Goal: Task Accomplishment & Management: Complete application form

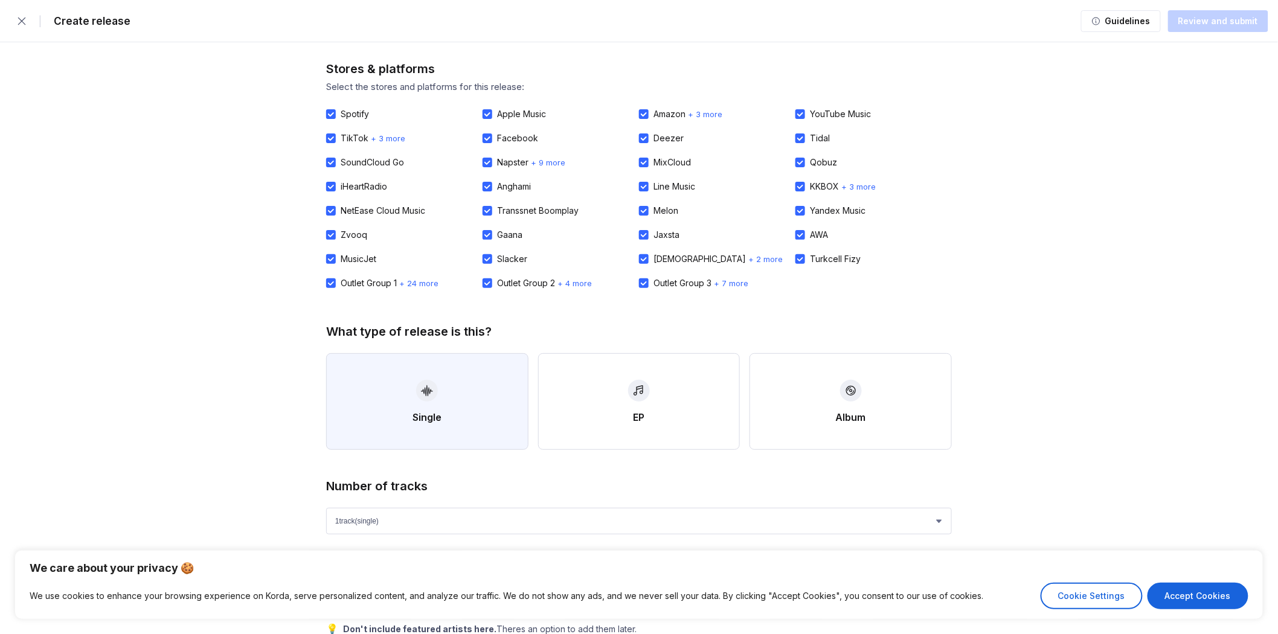
click at [447, 412] on button "Single" at bounding box center [427, 401] width 202 height 97
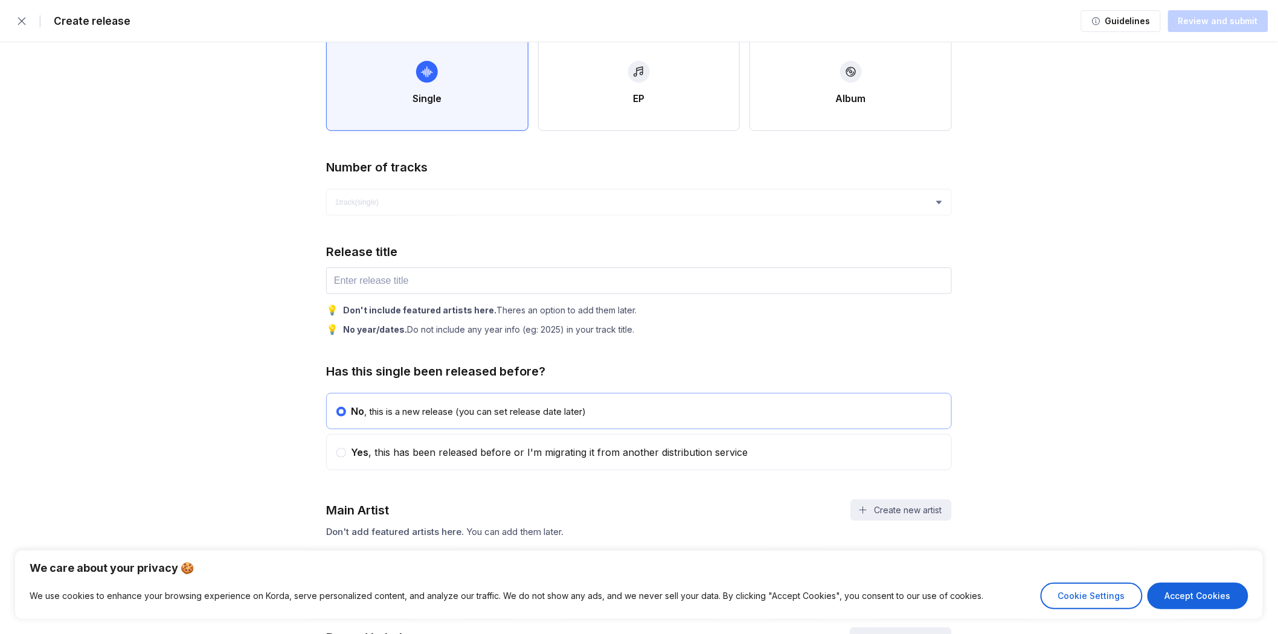
scroll to position [335, 0]
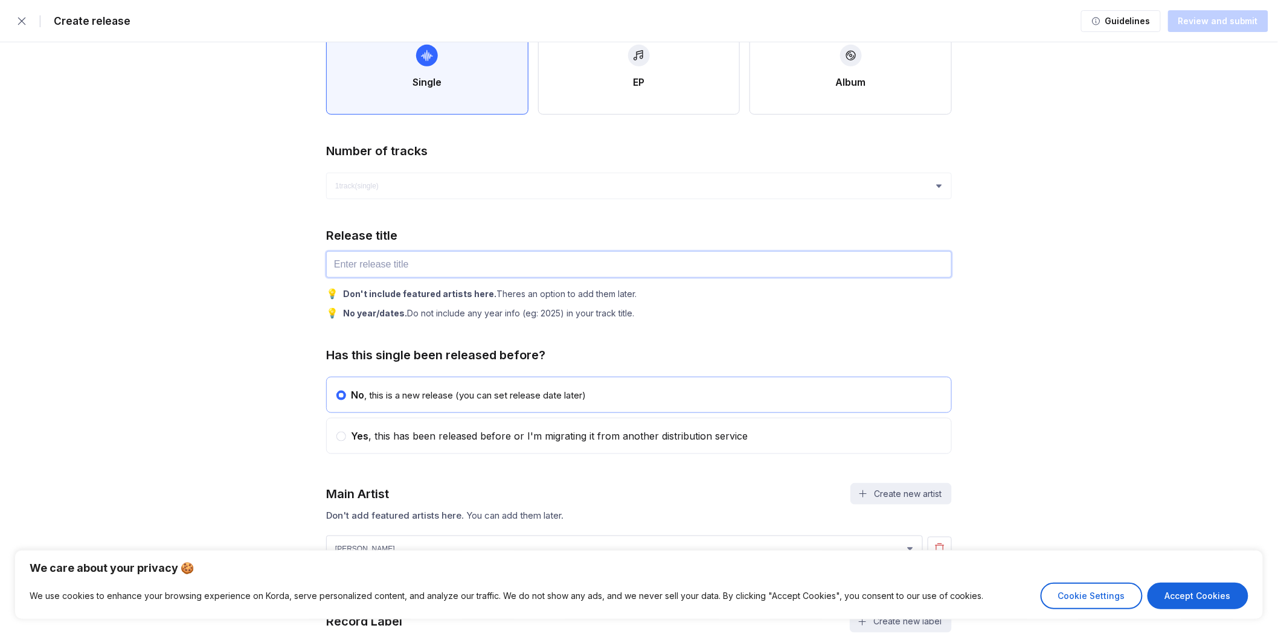
click at [411, 251] on input "text" at bounding box center [639, 264] width 626 height 27
type input "gensai"
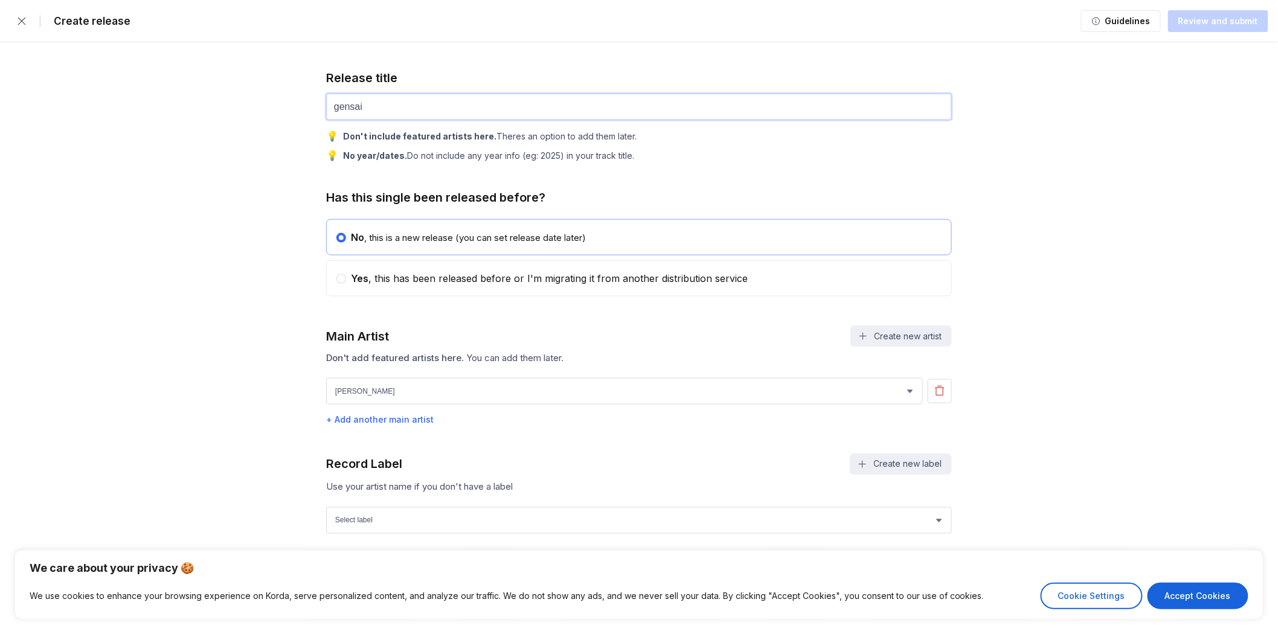
scroll to position [537, 0]
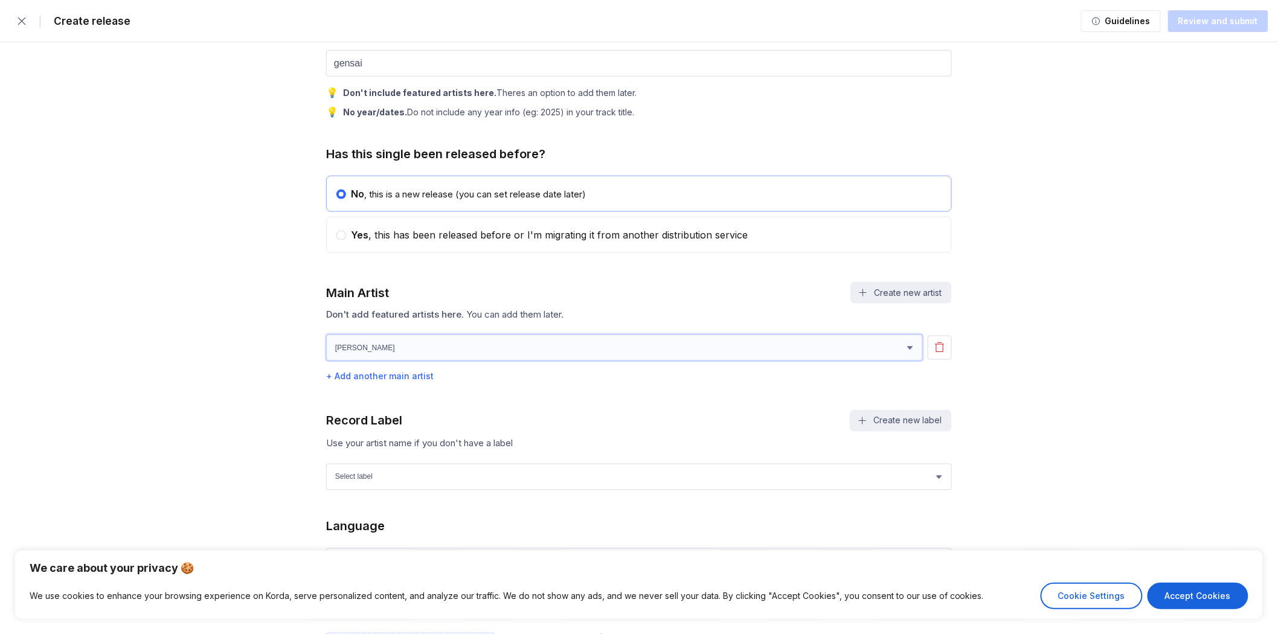
drag, startPoint x: 858, startPoint y: 341, endPoint x: 823, endPoint y: 349, distance: 35.3
click at [857, 341] on select "[PERSON_NAME] [PERSON_NAME]" at bounding box center [624, 348] width 597 height 27
select select "0aa3468e-ac60-4995-a700-5aa4786793cd"
click at [326, 335] on select "[PERSON_NAME] [PERSON_NAME]" at bounding box center [624, 348] width 597 height 27
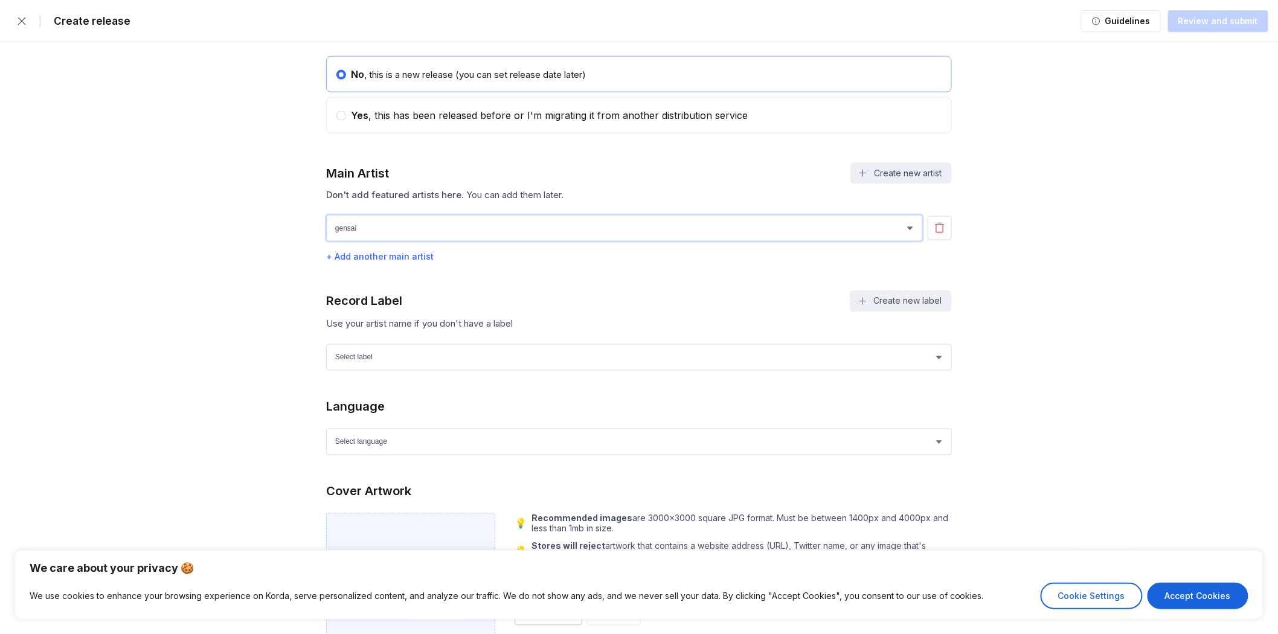
scroll to position [671, 0]
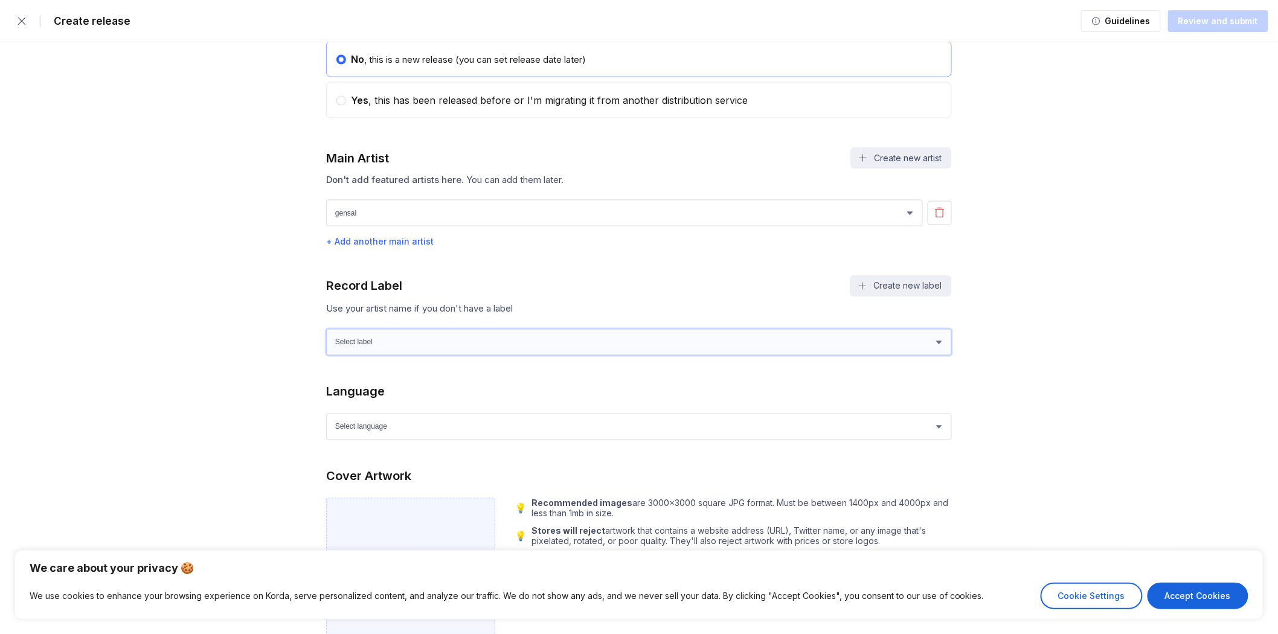
click at [399, 346] on select "Select label Coldwell Music Entertainment" at bounding box center [639, 342] width 626 height 27
drag, startPoint x: 394, startPoint y: 343, endPoint x: 392, endPoint y: 353, distance: 10.0
click at [394, 343] on select "Select label Coldwell Music Entertainment" at bounding box center [639, 342] width 626 height 27
select select "c7cb974c-4149-4ad7-9191-a073bd0b7004"
click at [326, 329] on select "Select label Coldwell Music Entertainment" at bounding box center [639, 342] width 626 height 27
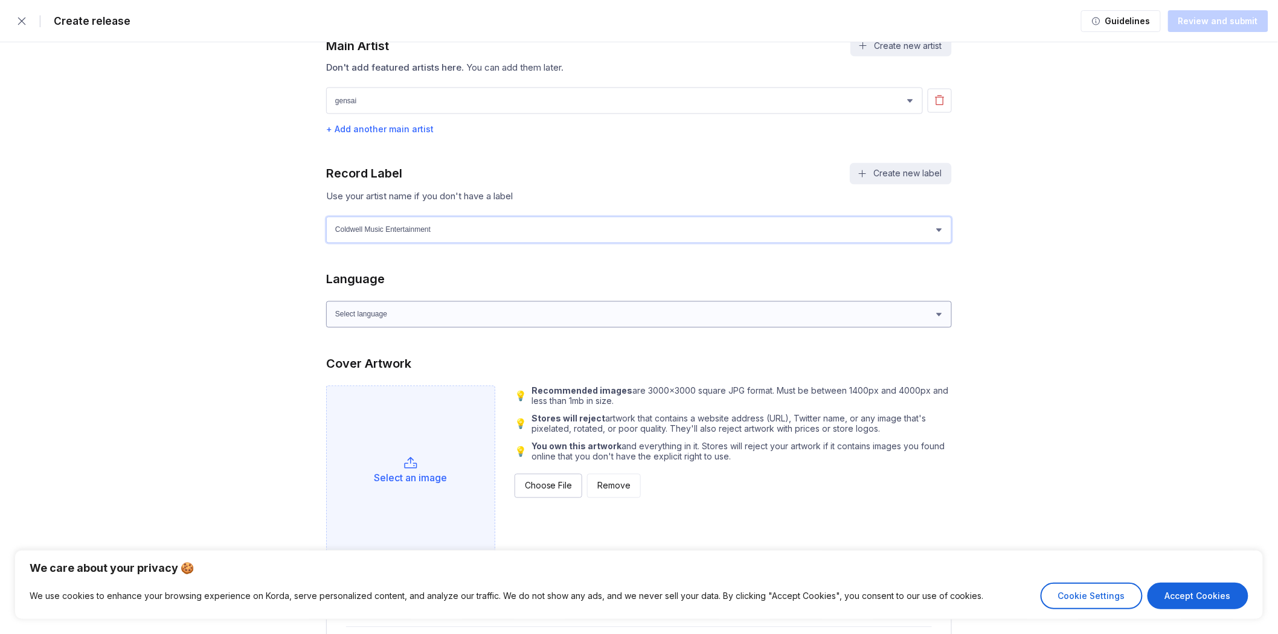
scroll to position [805, 0]
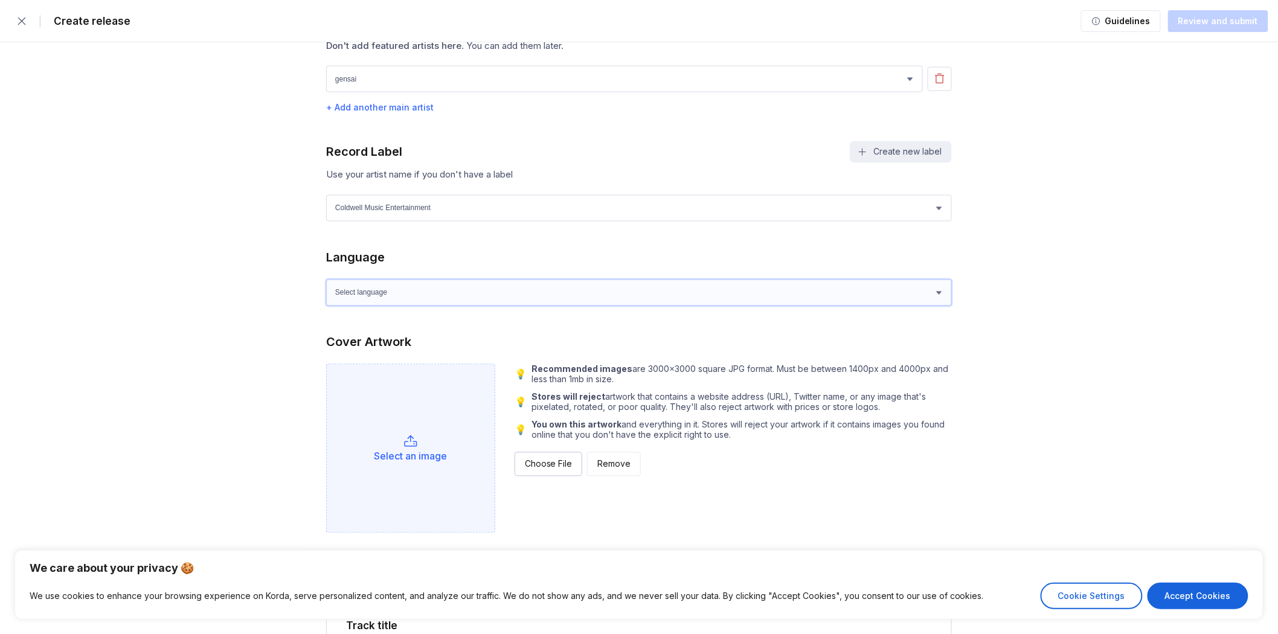
click at [412, 288] on select "Select language Afrikaans Akan Albanian Amharic Arabic Armenian Assamese Azerba…" at bounding box center [639, 293] width 626 height 27
click at [402, 298] on select "Select language Afrikaans Akan Albanian Amharic Arabic Armenian Assamese Azerba…" at bounding box center [639, 293] width 626 height 27
select select "en"
click at [326, 280] on select "Select language Afrikaans Akan Albanian Amharic Arabic Armenian Assamese Azerba…" at bounding box center [639, 293] width 626 height 27
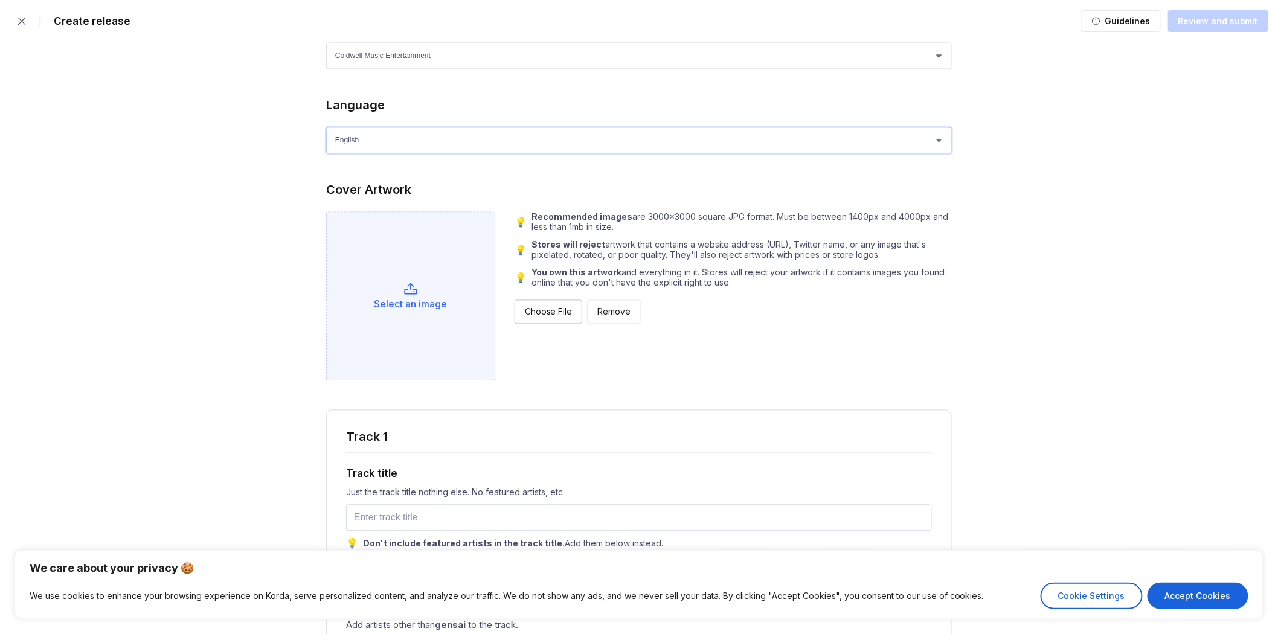
scroll to position [1007, 0]
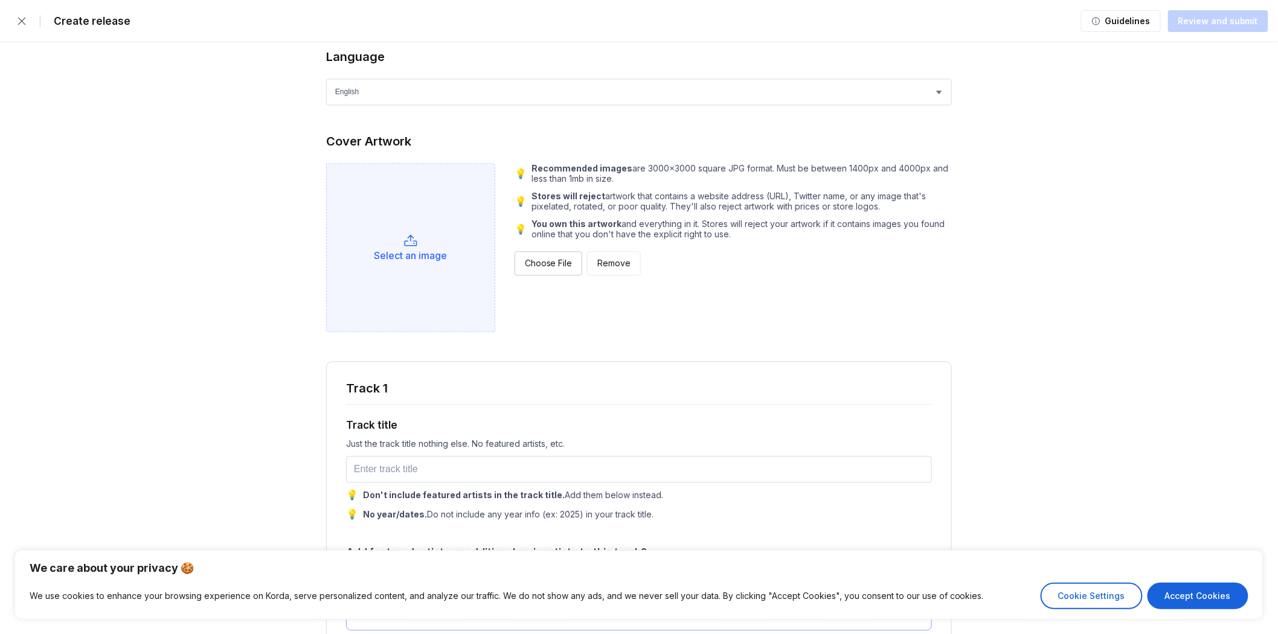
click at [450, 259] on div "Select an image" at bounding box center [410, 247] width 169 height 169
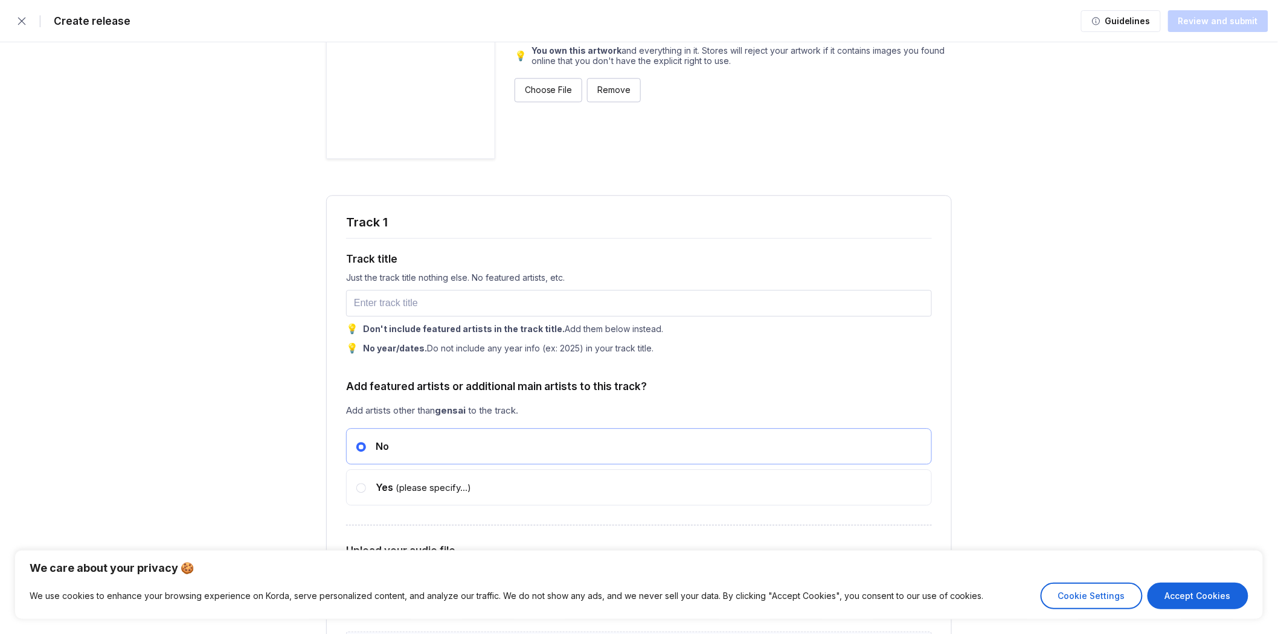
scroll to position [1208, 0]
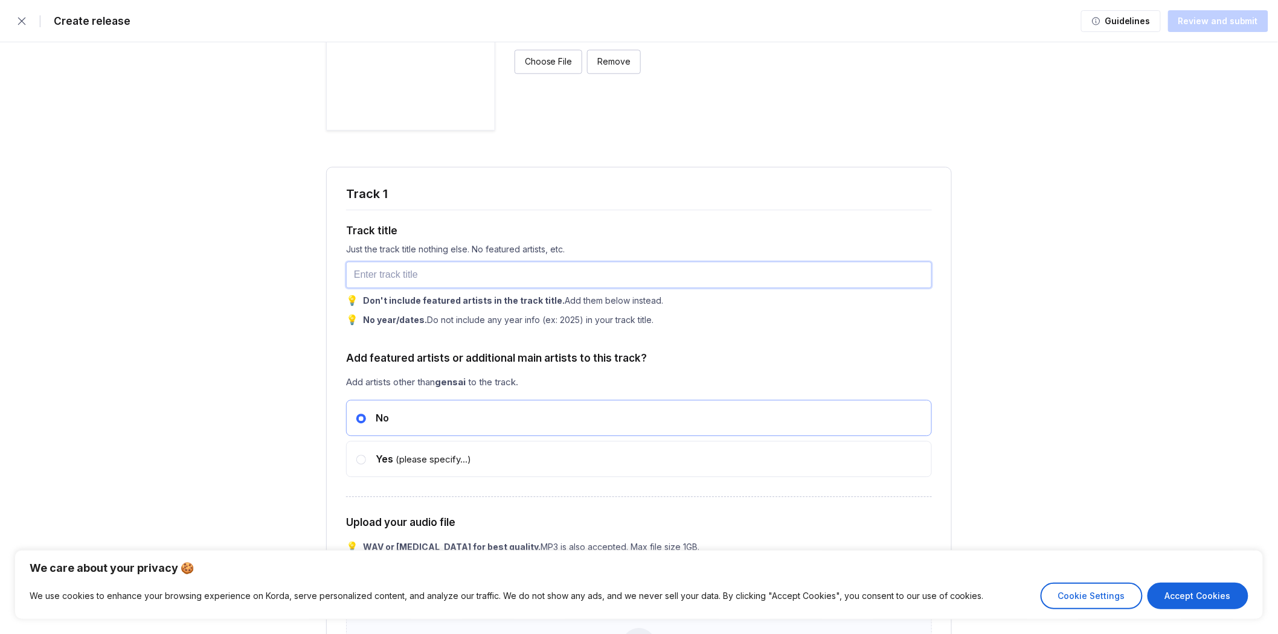
drag, startPoint x: 439, startPoint y: 280, endPoint x: 438, endPoint y: 288, distance: 7.4
click at [439, 280] on input "text" at bounding box center [639, 275] width 586 height 27
type input "toji"
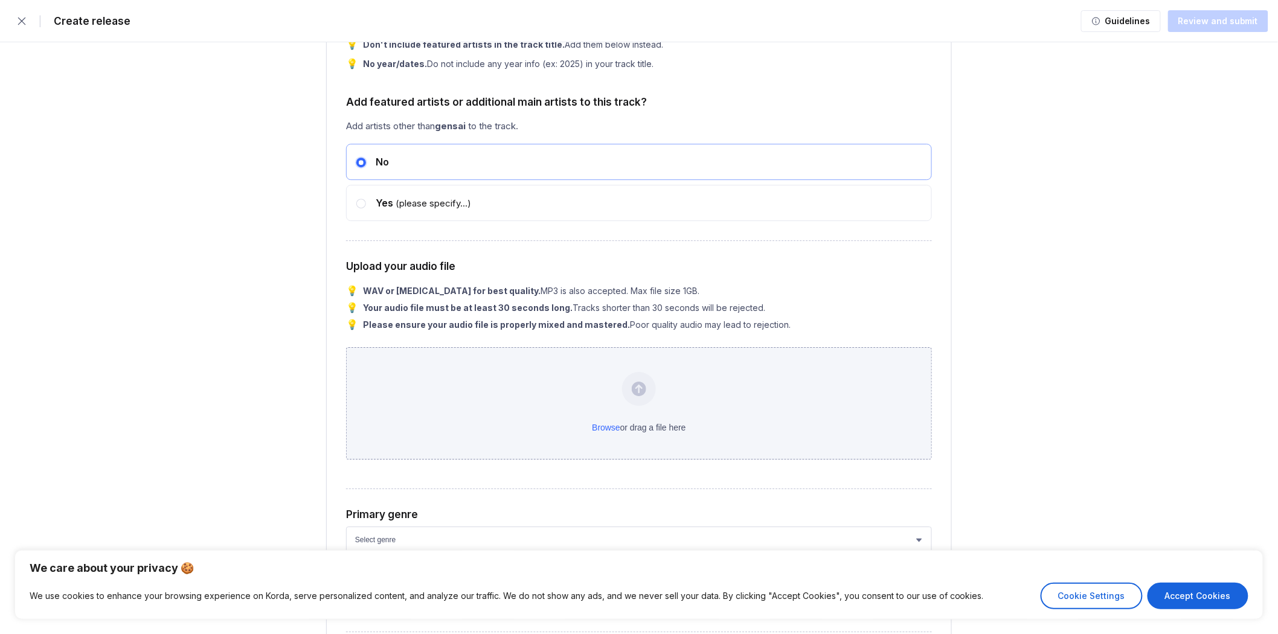
scroll to position [1544, 0]
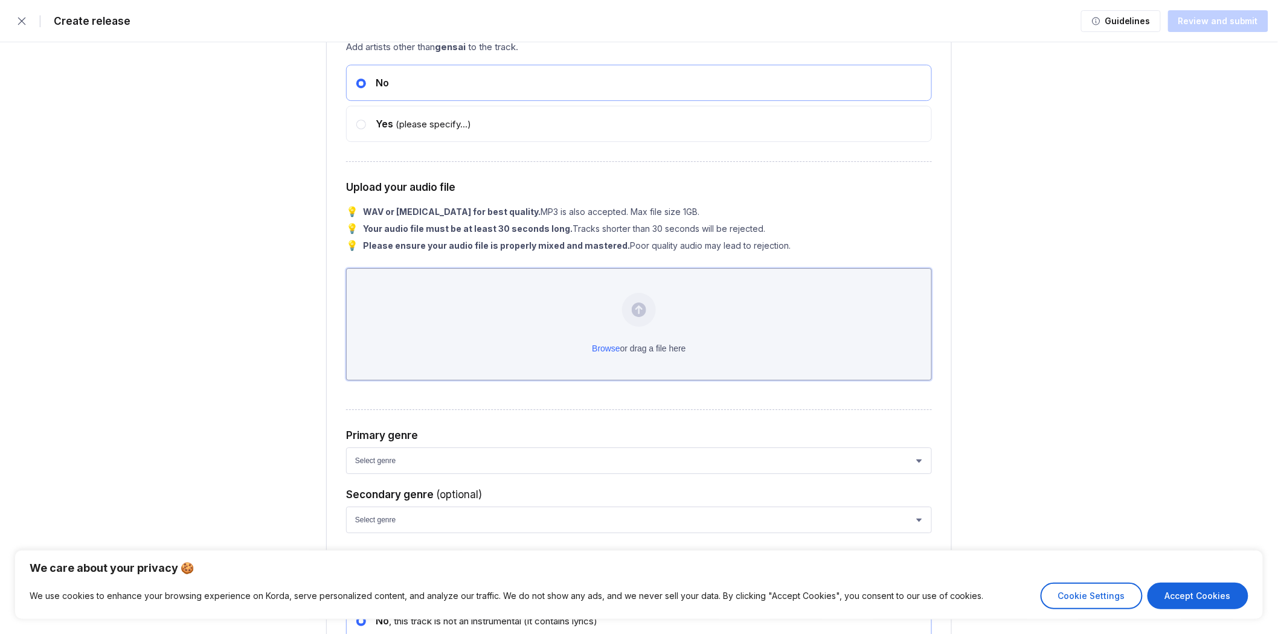
click at [614, 314] on div "Browse or drag a file here" at bounding box center [639, 324] width 586 height 112
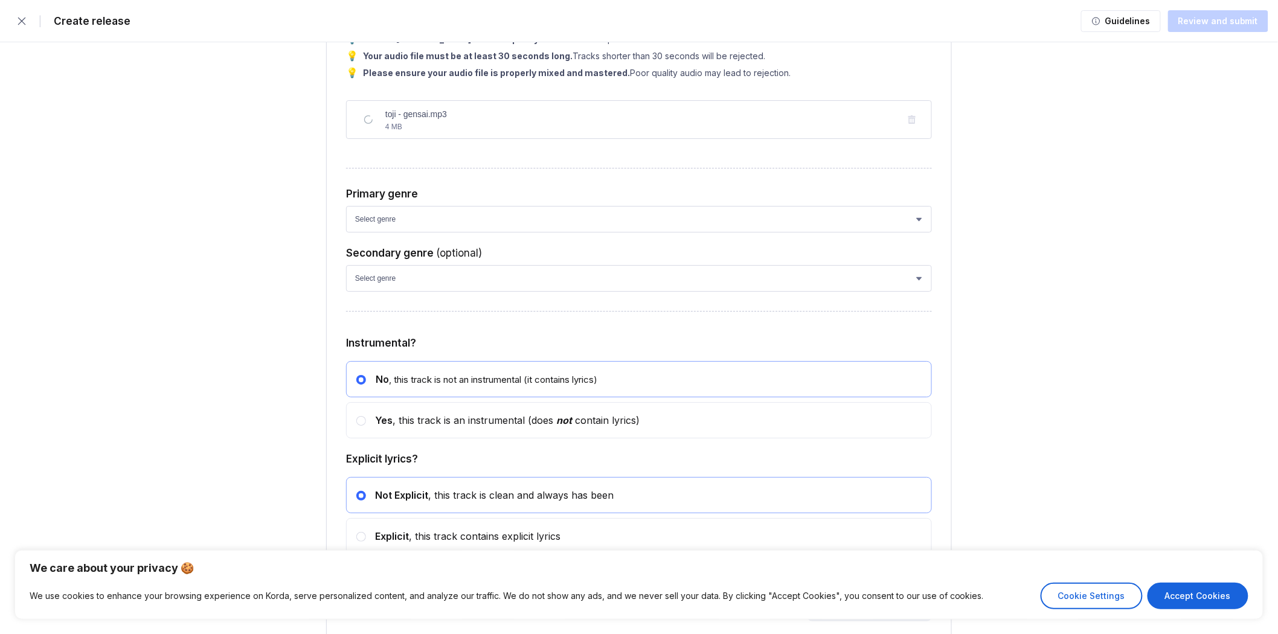
scroll to position [1745, 0]
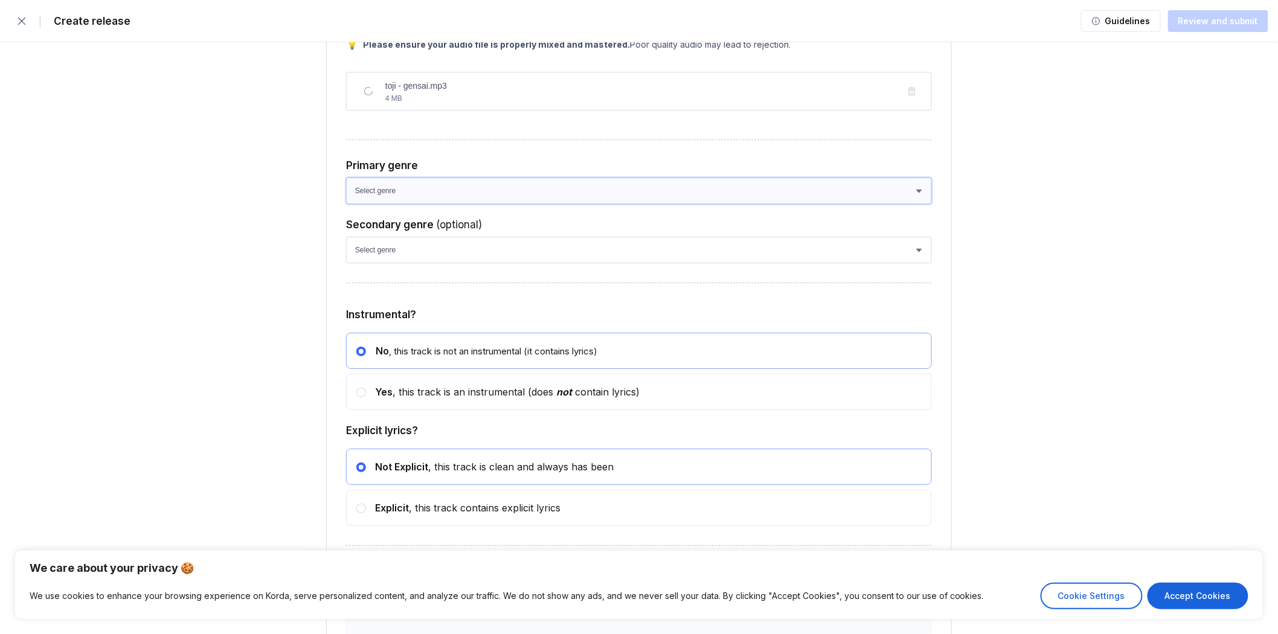
click at [439, 198] on select "Select genre African Afro-Beat Afro-Pop Afro-Soul Alternative Alternative Rock …" at bounding box center [639, 191] width 586 height 27
select select "bb05f195-6bd4-428d-9647-e99053a0bd56"
click at [346, 182] on select "Select genre African Afro-Beat Afro-Pop Afro-Soul Alternative Alternative Rock …" at bounding box center [639, 191] width 586 height 27
click at [403, 257] on select "Select genre African Afro-Beat Afro-Pop Afro-Soul Alternative Alternative Rock …" at bounding box center [639, 250] width 586 height 27
drag, startPoint x: 270, startPoint y: 271, endPoint x: 286, endPoint y: 274, distance: 16.6
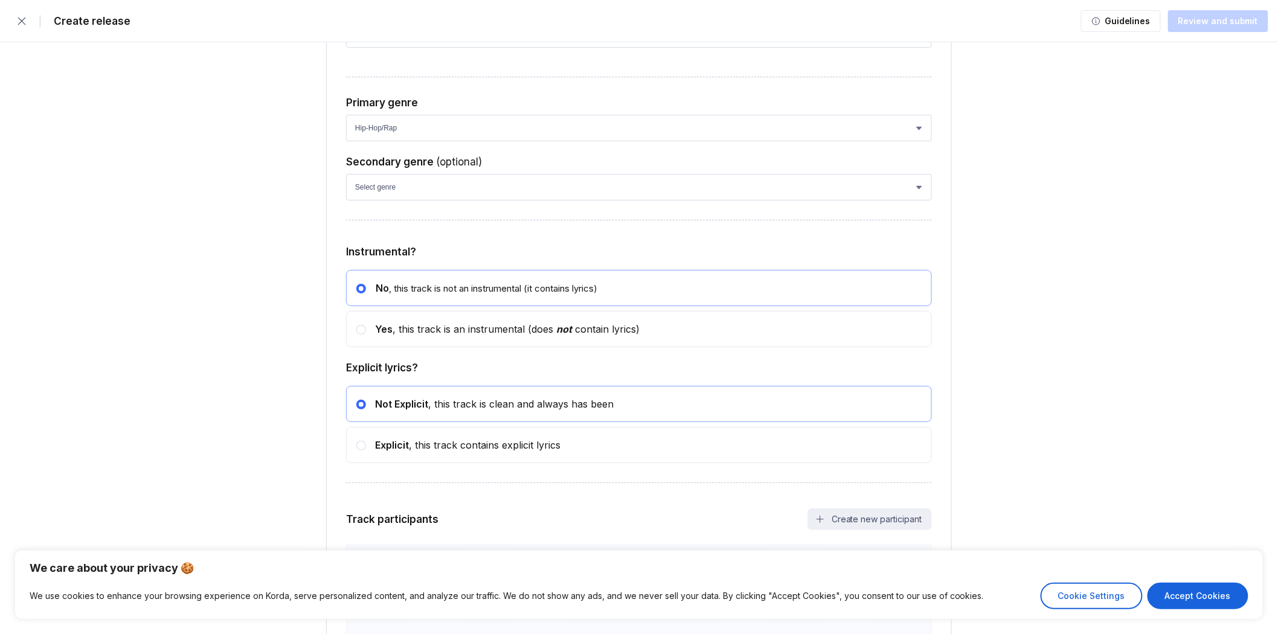
scroll to position [1938, 0]
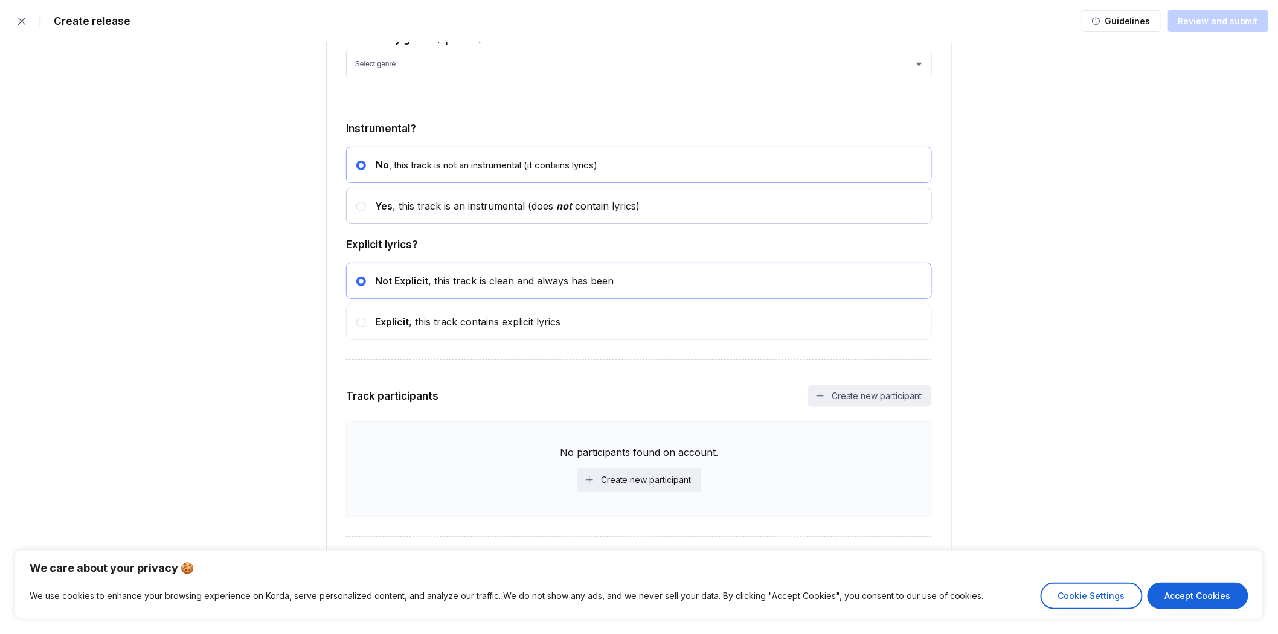
click at [515, 201] on div "Yes , this track is an instrumental (does not contain lyrics)" at bounding box center [503, 206] width 274 height 12
radio input "false"
radio input "true"
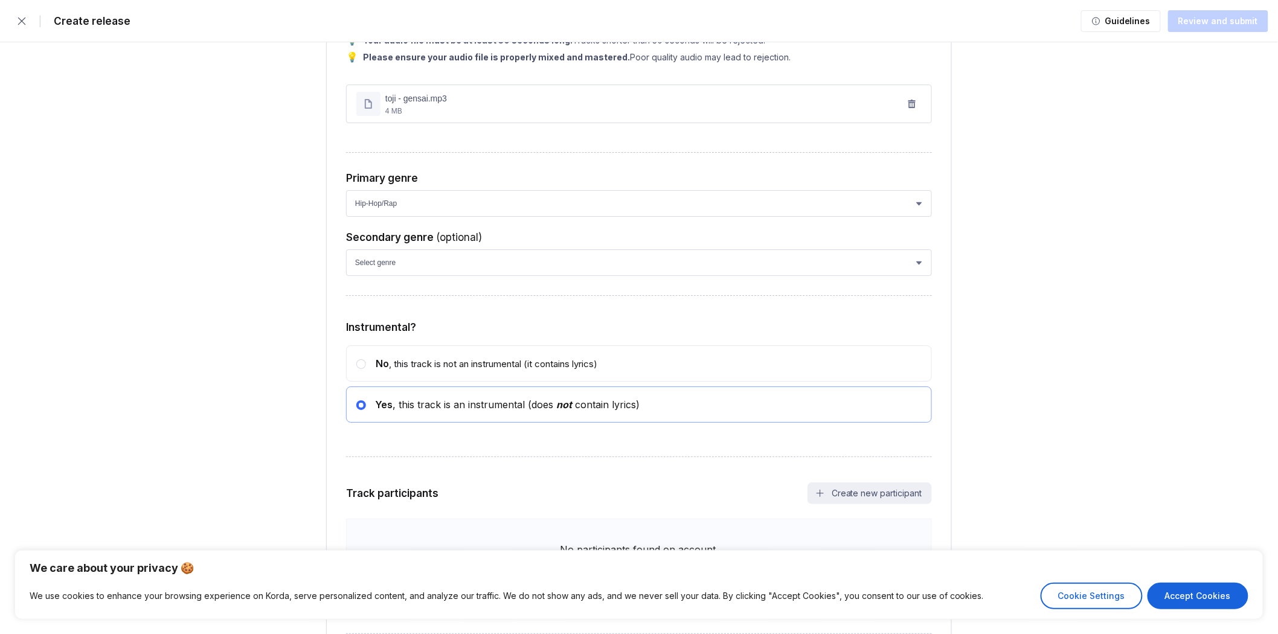
scroll to position [1837, 0]
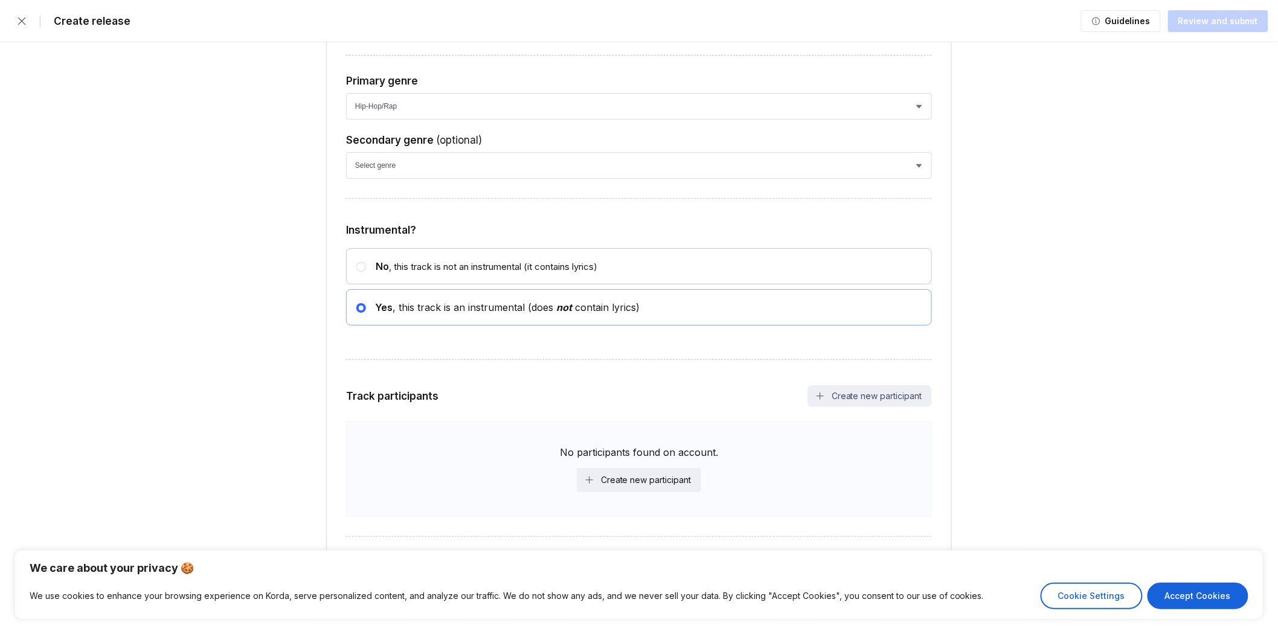
click at [462, 272] on div "No , this track is not an instrumental (it contains lyrics)" at bounding box center [481, 266] width 231 height 12
radio input "true"
radio input "false"
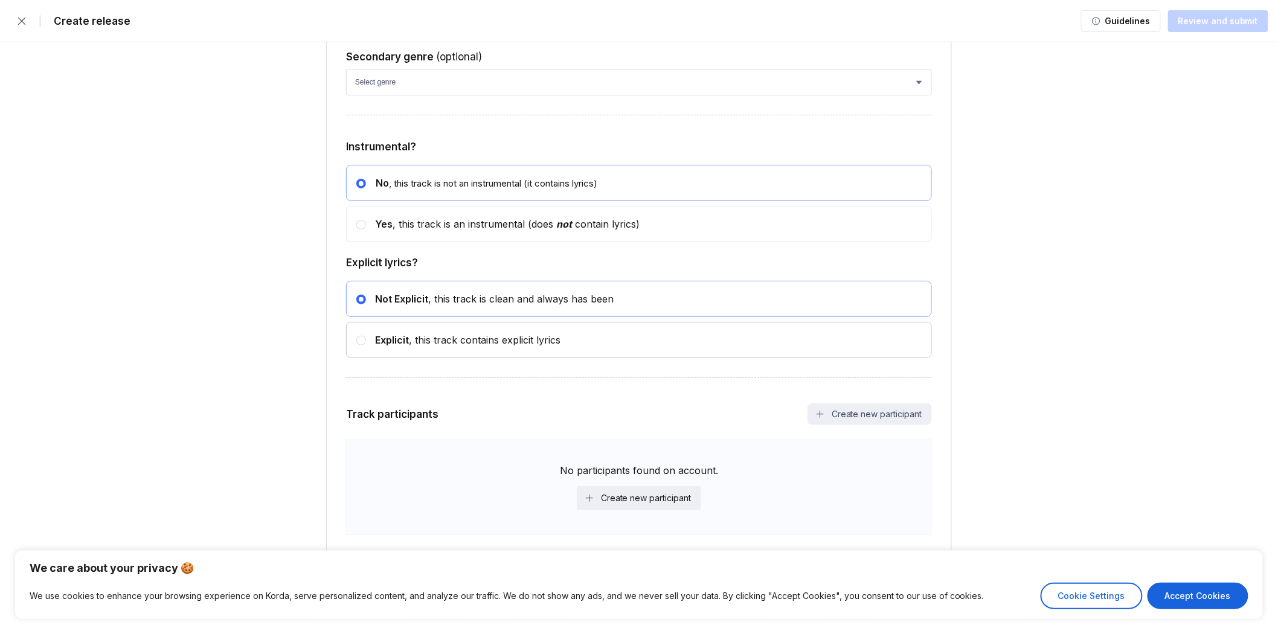
scroll to position [1938, 0]
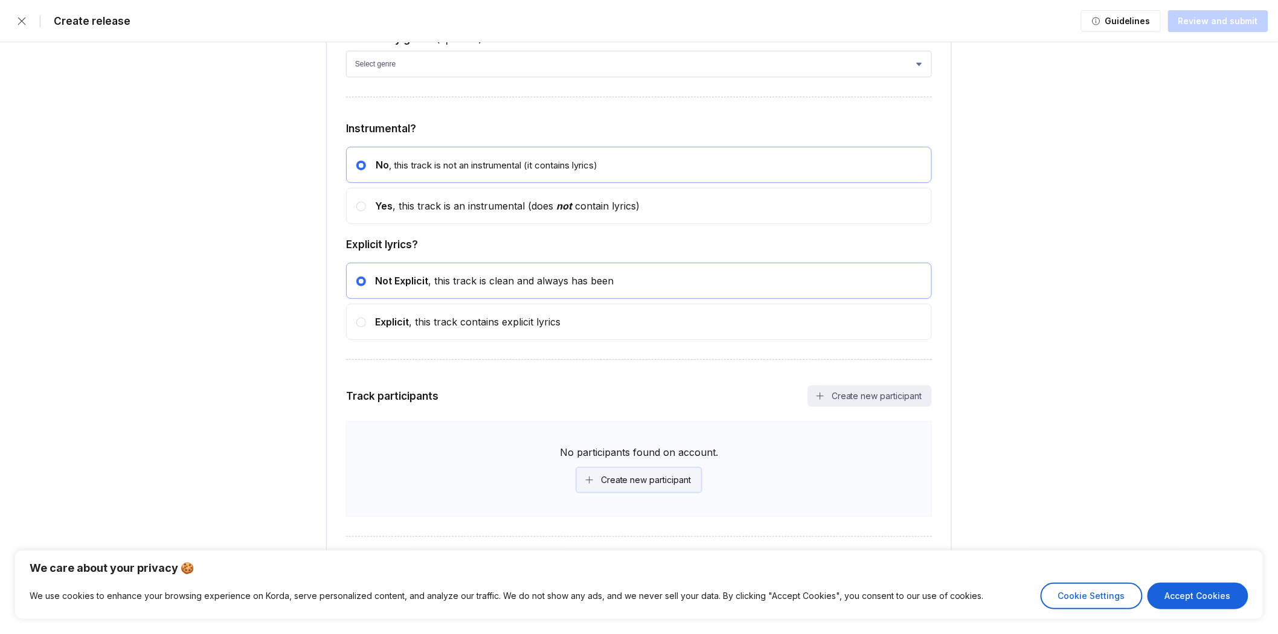
click at [643, 479] on div "Create new participant" at bounding box center [646, 480] width 90 height 12
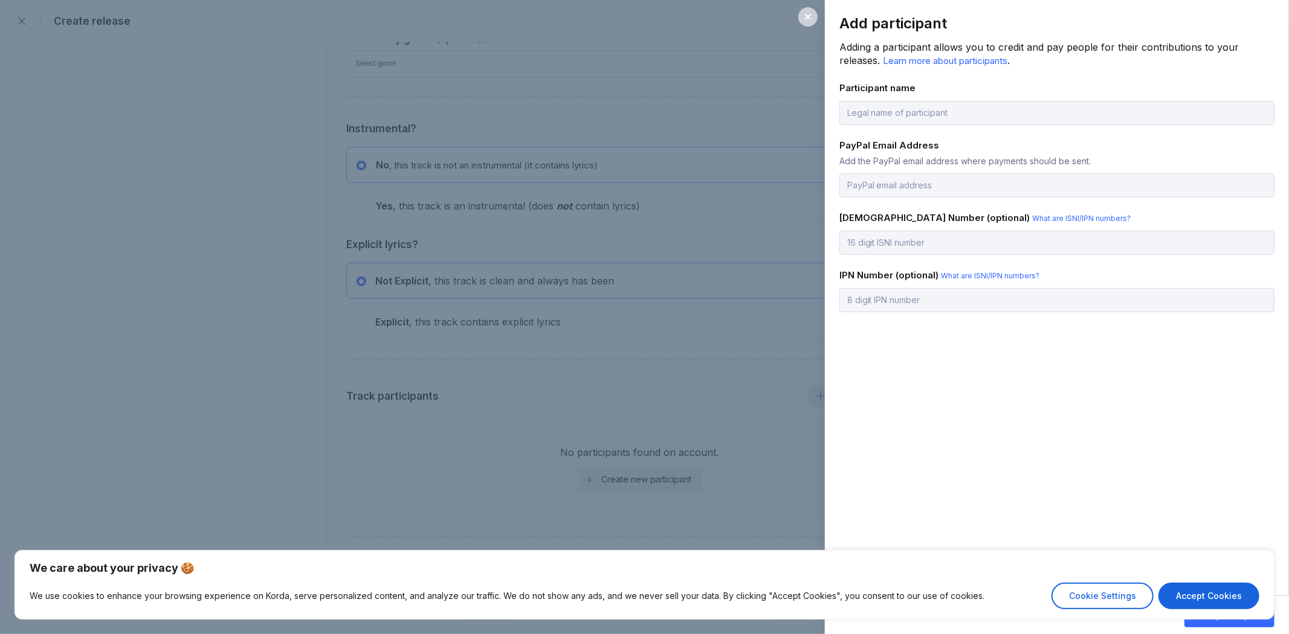
click at [805, 19] on icon at bounding box center [808, 17] width 10 height 10
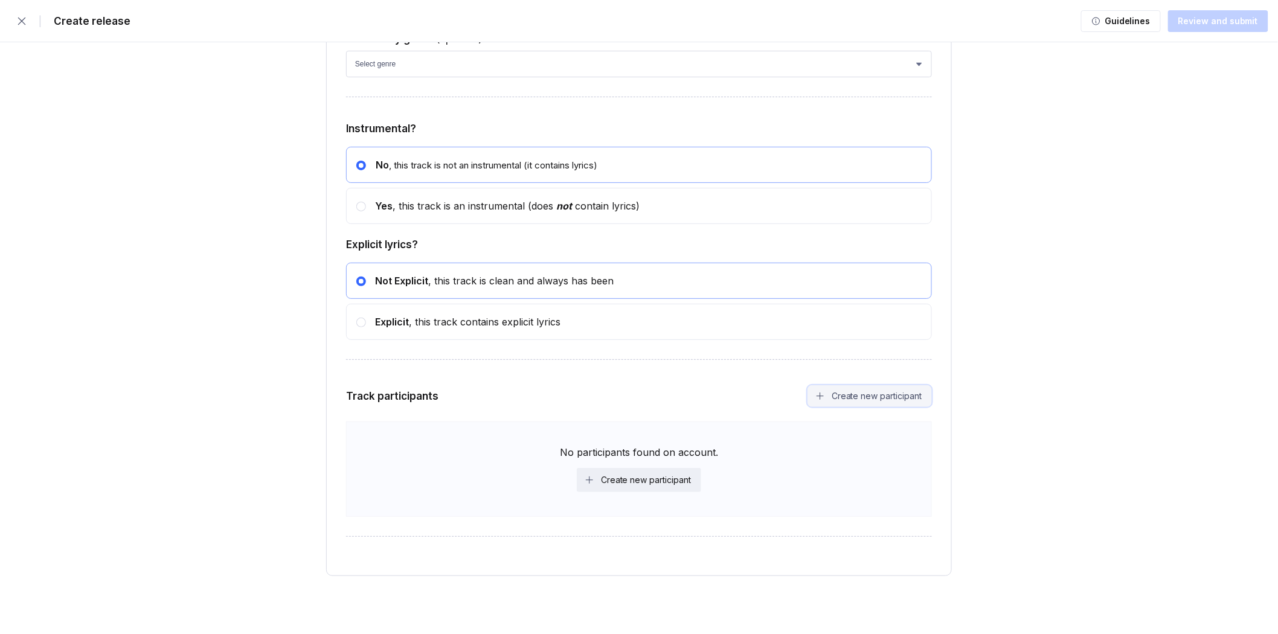
click at [848, 399] on button "Create new participant" at bounding box center [870, 396] width 124 height 22
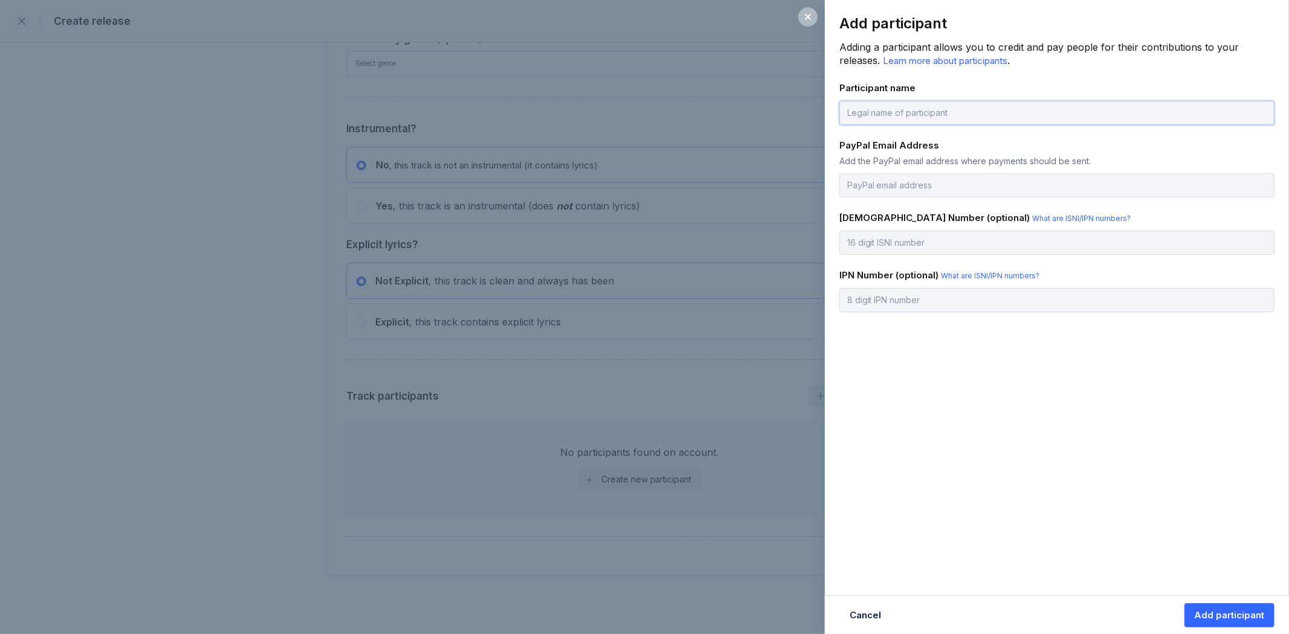
click at [925, 117] on input "text" at bounding box center [1056, 113] width 435 height 24
type input "gensai white"
type input "[EMAIL_ADDRESS][DOMAIN_NAME]"
click at [1217, 620] on div "Add participant" at bounding box center [1228, 616] width 69 height 12
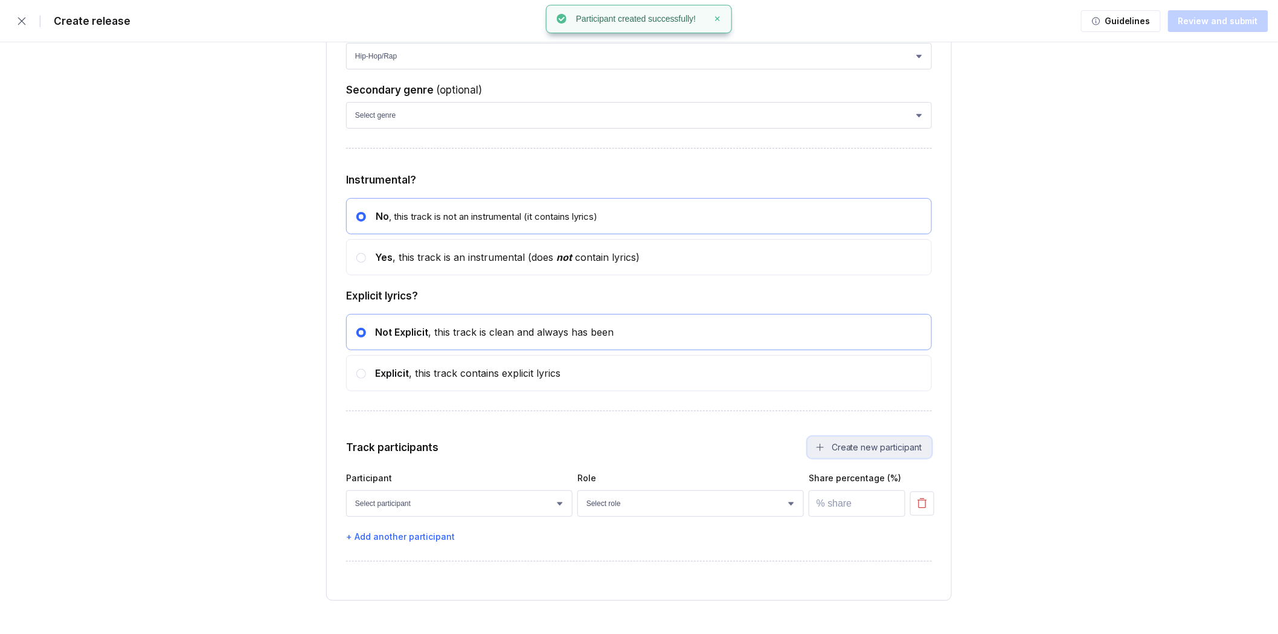
scroll to position [1778, 0]
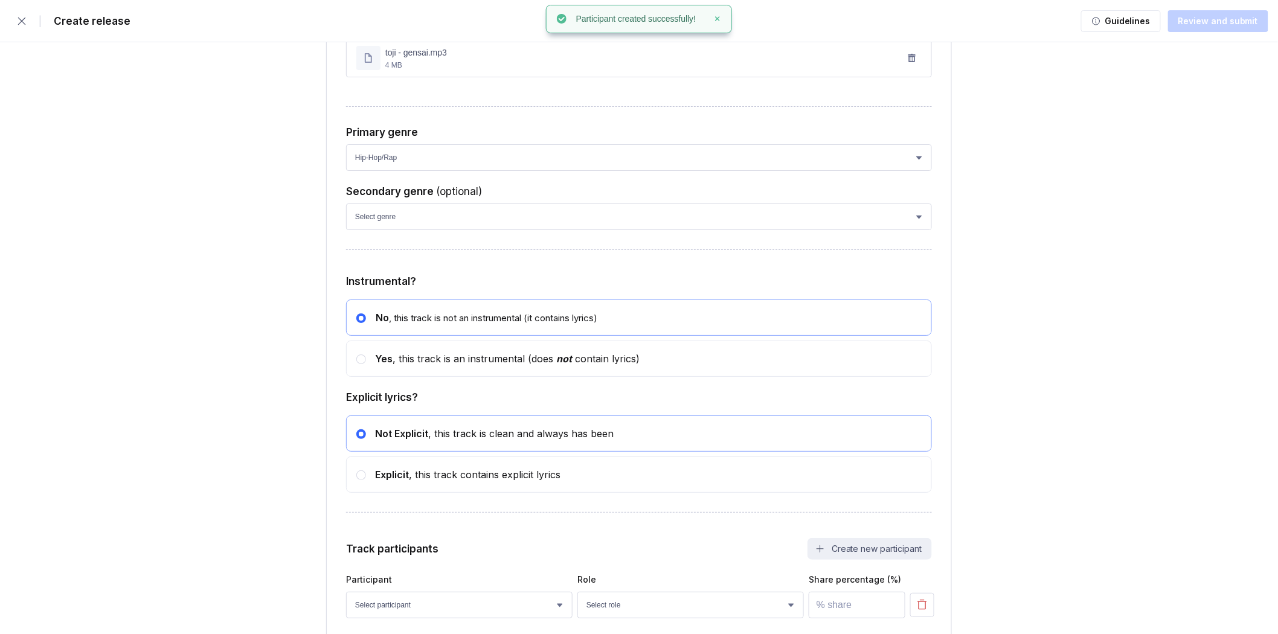
click at [1212, 16] on div "Guidelines Review and submit" at bounding box center [1174, 21] width 187 height 24
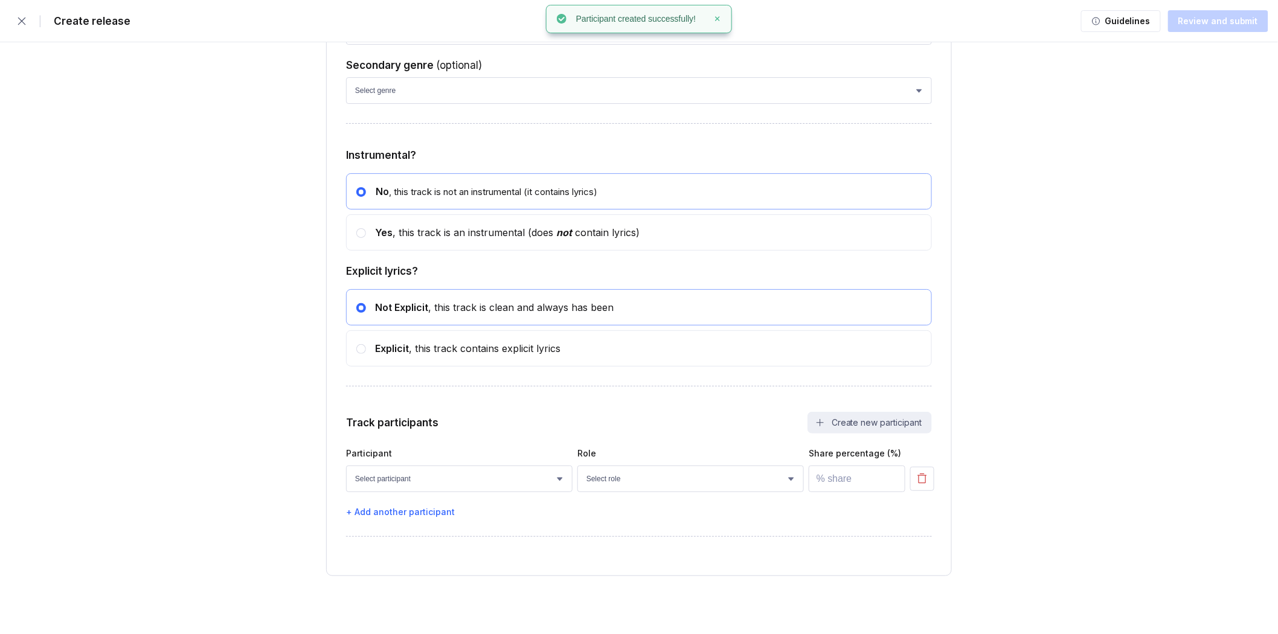
scroll to position [1912, 0]
click at [544, 481] on select "Select participant gensai white" at bounding box center [459, 479] width 227 height 27
select select "0a6f47d8-c240-492d-912b-4f0a2ba63a45"
click at [346, 466] on select "Select participant gensai white" at bounding box center [459, 479] width 227 height 27
click at [648, 470] on select "Select role Actor A&R Arranger Artwork Author (Lyrics) Bass Choir Composer (Mus…" at bounding box center [691, 479] width 227 height 27
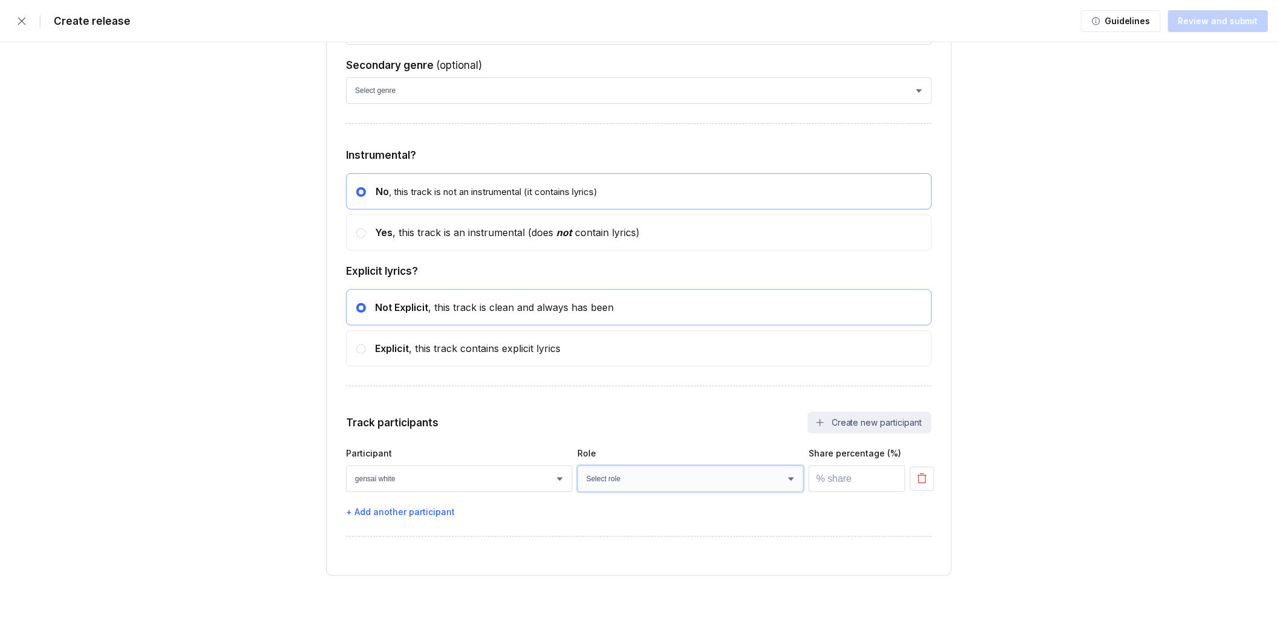
select select "4d21c6a8-5543-4299-8c01-91fff1f274ce"
click at [578, 466] on select "Select role Actor A&R Arranger Artwork Author (Lyrics) Bass Choir Composer (Mus…" at bounding box center [691, 479] width 227 height 27
click at [851, 476] on input "number" at bounding box center [857, 479] width 97 height 27
type input "100"
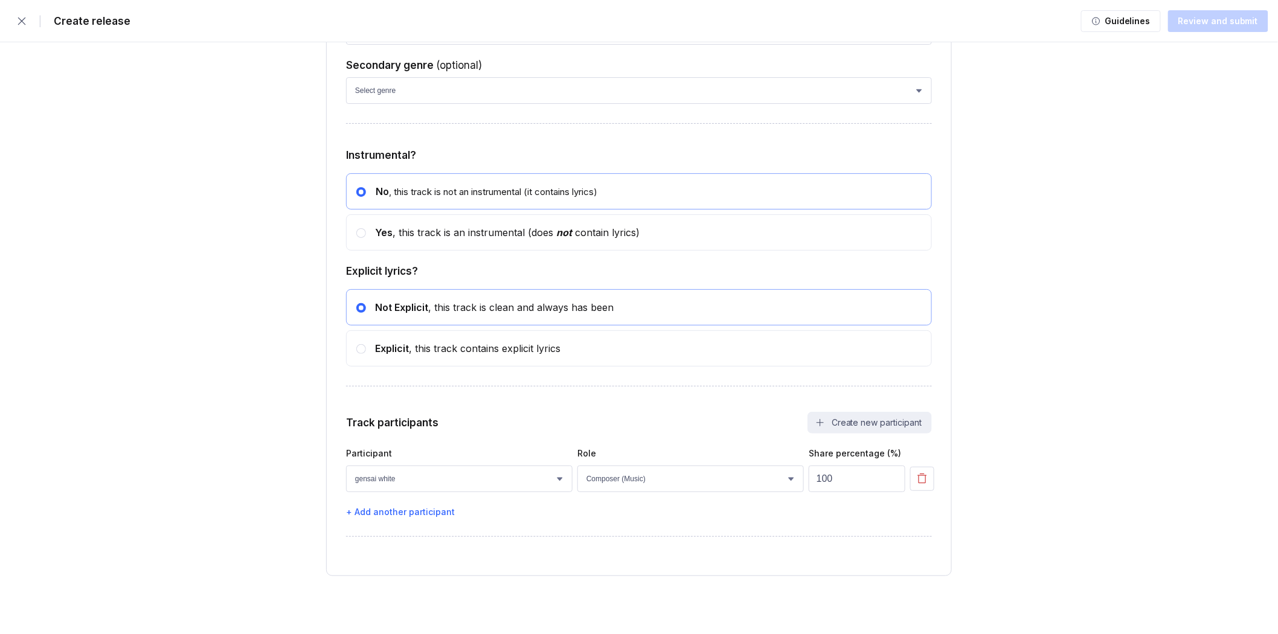
click at [1191, 22] on div "Guidelines Review and submit" at bounding box center [1174, 21] width 187 height 24
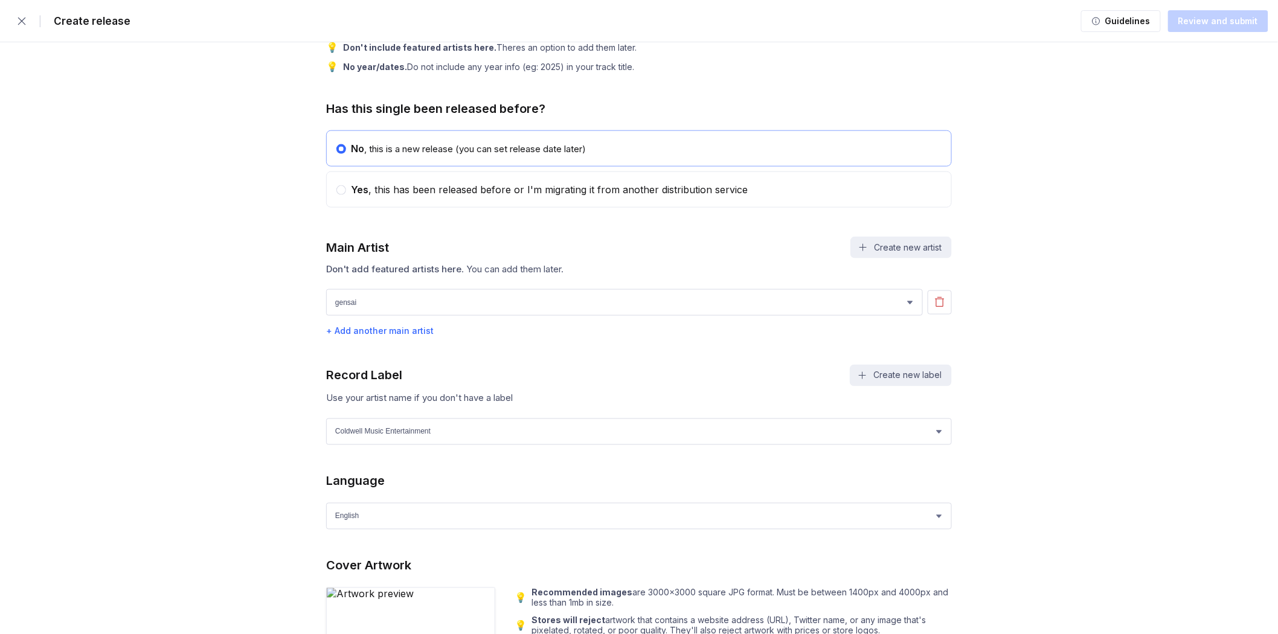
scroll to position [0, 0]
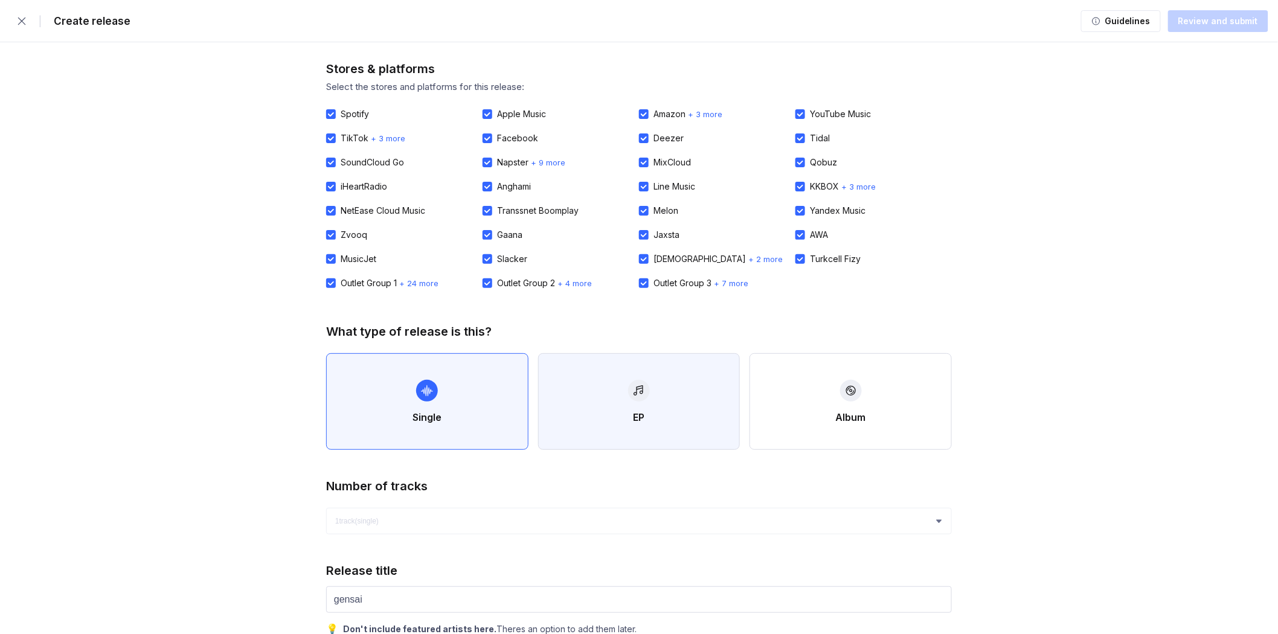
click at [643, 397] on div "button" at bounding box center [639, 391] width 22 height 22
click at [456, 405] on button "Single" at bounding box center [427, 401] width 202 height 97
select select "1"
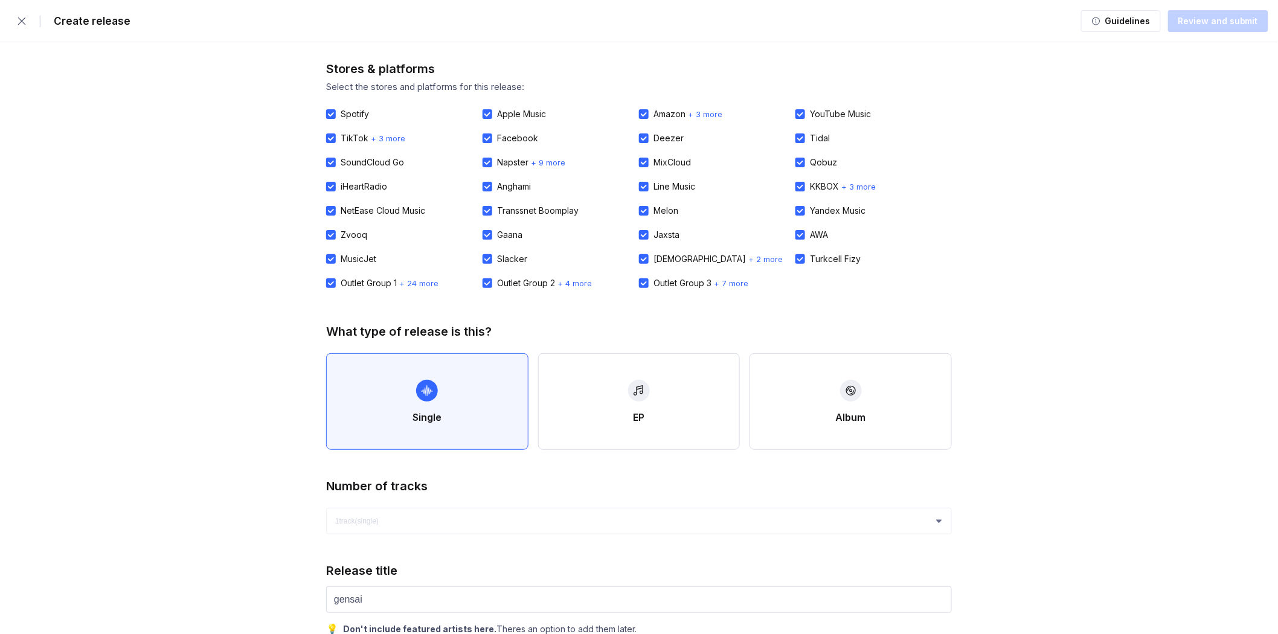
click at [655, 282] on div "Outlet Group 3" at bounding box center [683, 284] width 58 height 10
click at [640, 279] on input "Outlet Group 3" at bounding box center [639, 279] width 1 height 1
click at [648, 283] on div at bounding box center [644, 284] width 10 height 10
click at [640, 279] on input "Outlet Group 3" at bounding box center [639, 279] width 1 height 1
checkbox input "true"
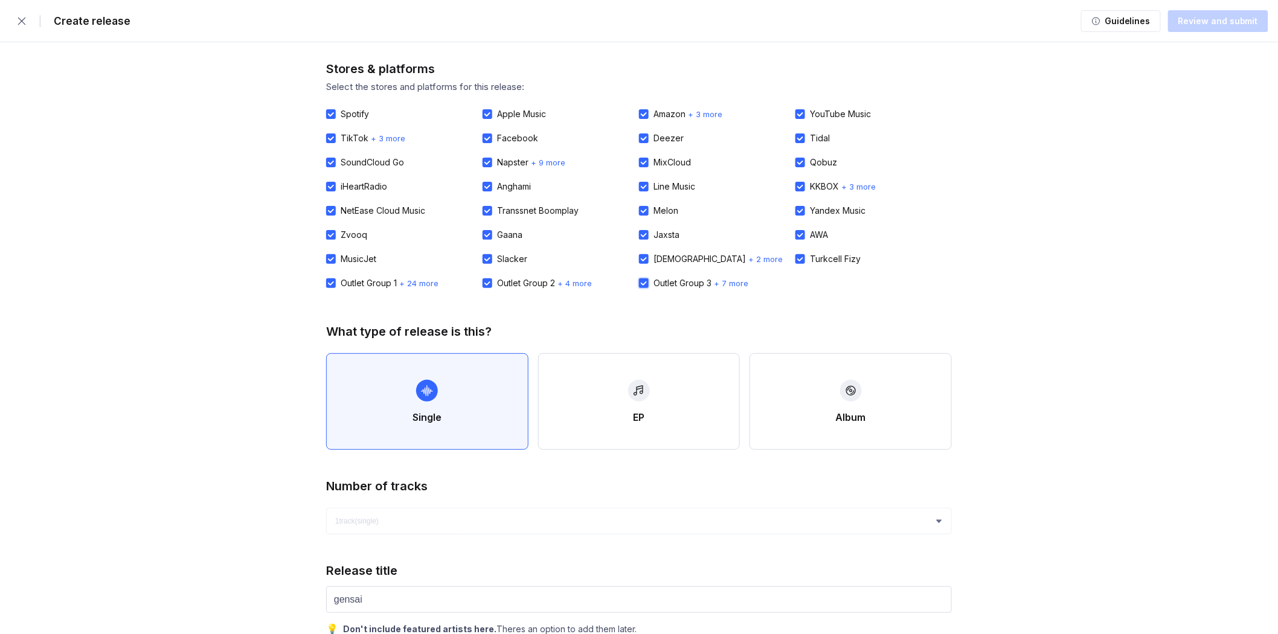
scroll to position [335, 0]
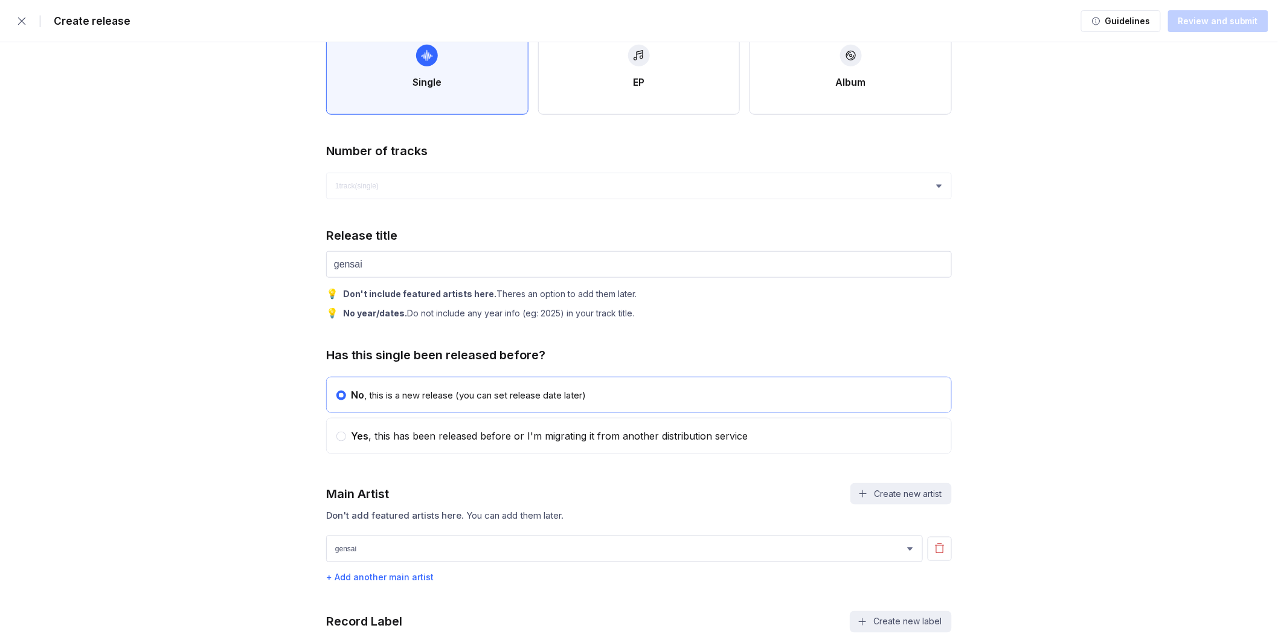
click at [1217, 19] on div "Guidelines Review and submit" at bounding box center [1174, 21] width 187 height 24
click at [1107, 25] on div "Guidelines" at bounding box center [1126, 21] width 50 height 12
click at [1203, 14] on div "Guidelines Review and submit" at bounding box center [1174, 21] width 187 height 24
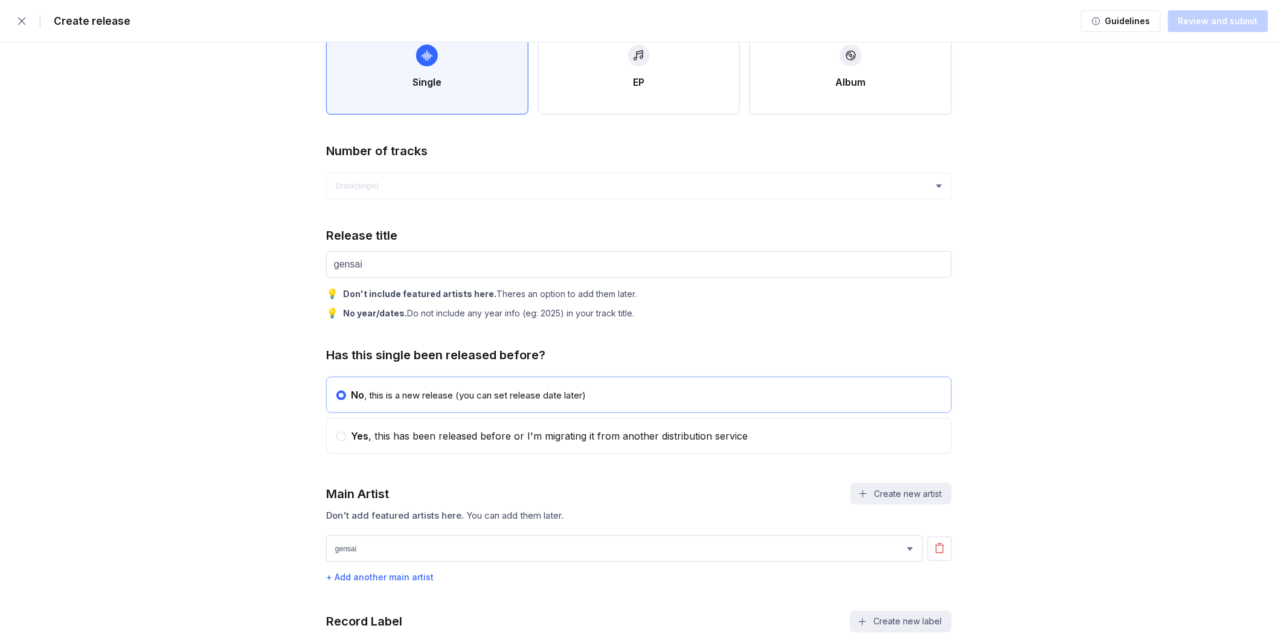
click at [1202, 15] on div "Guidelines Review and submit" at bounding box center [1174, 21] width 187 height 24
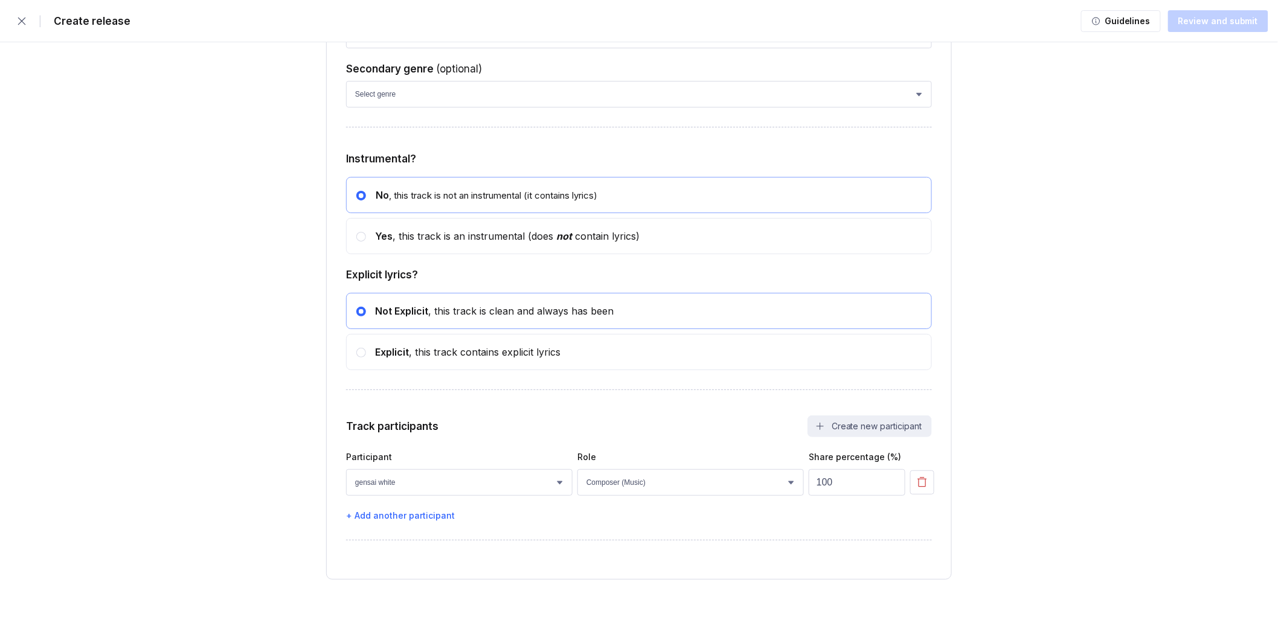
scroll to position [1912, 0]
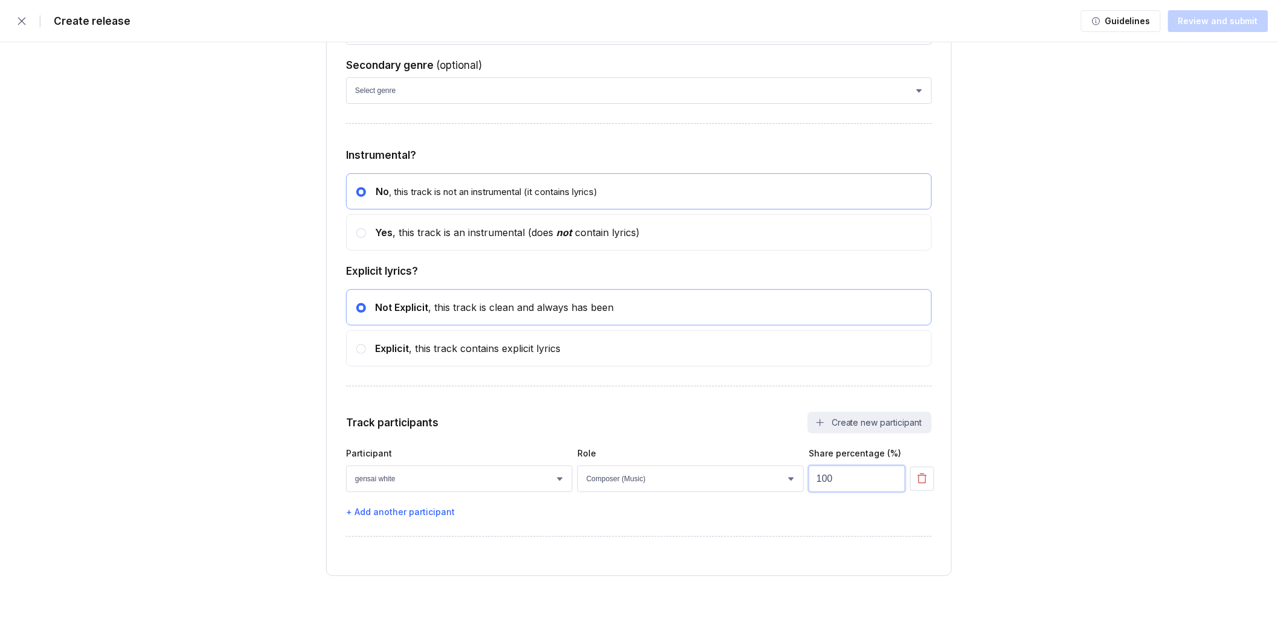
click at [860, 480] on input "100" at bounding box center [857, 479] width 97 height 27
click at [1210, 10] on div "Guidelines Review and submit" at bounding box center [1174, 21] width 187 height 24
